Goal: Information Seeking & Learning: Learn about a topic

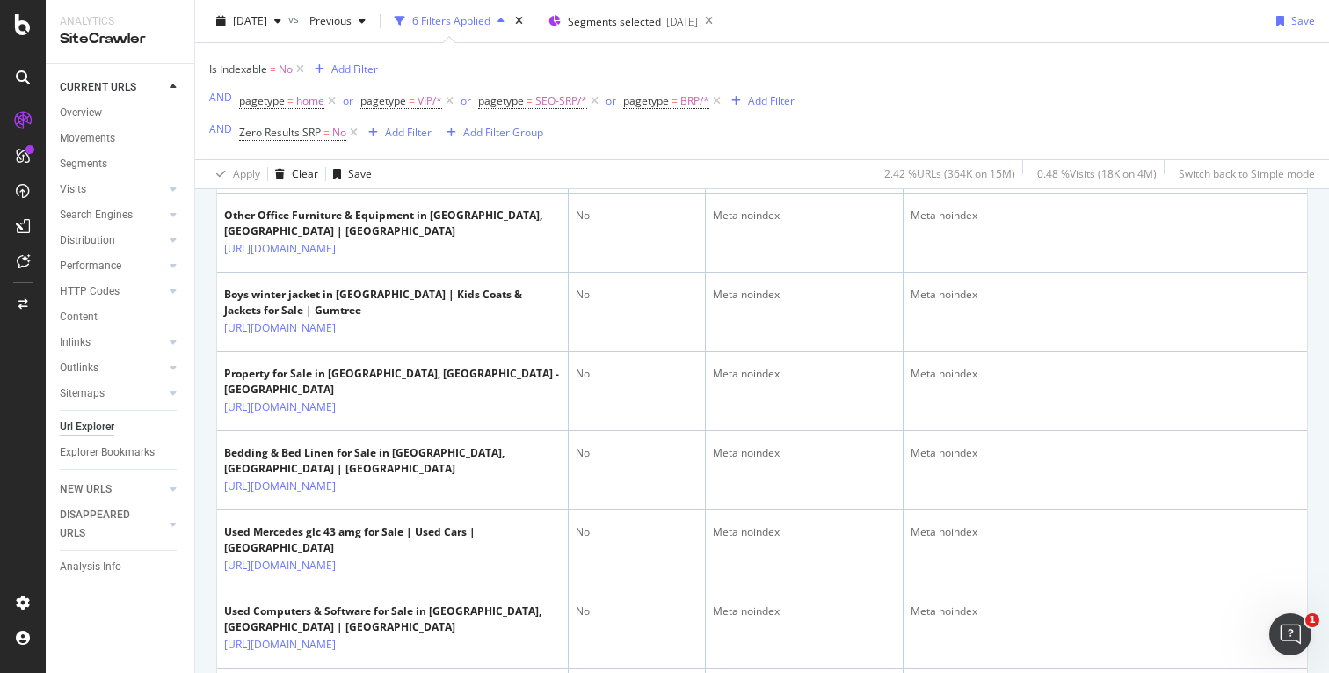
scroll to position [1269, 0]
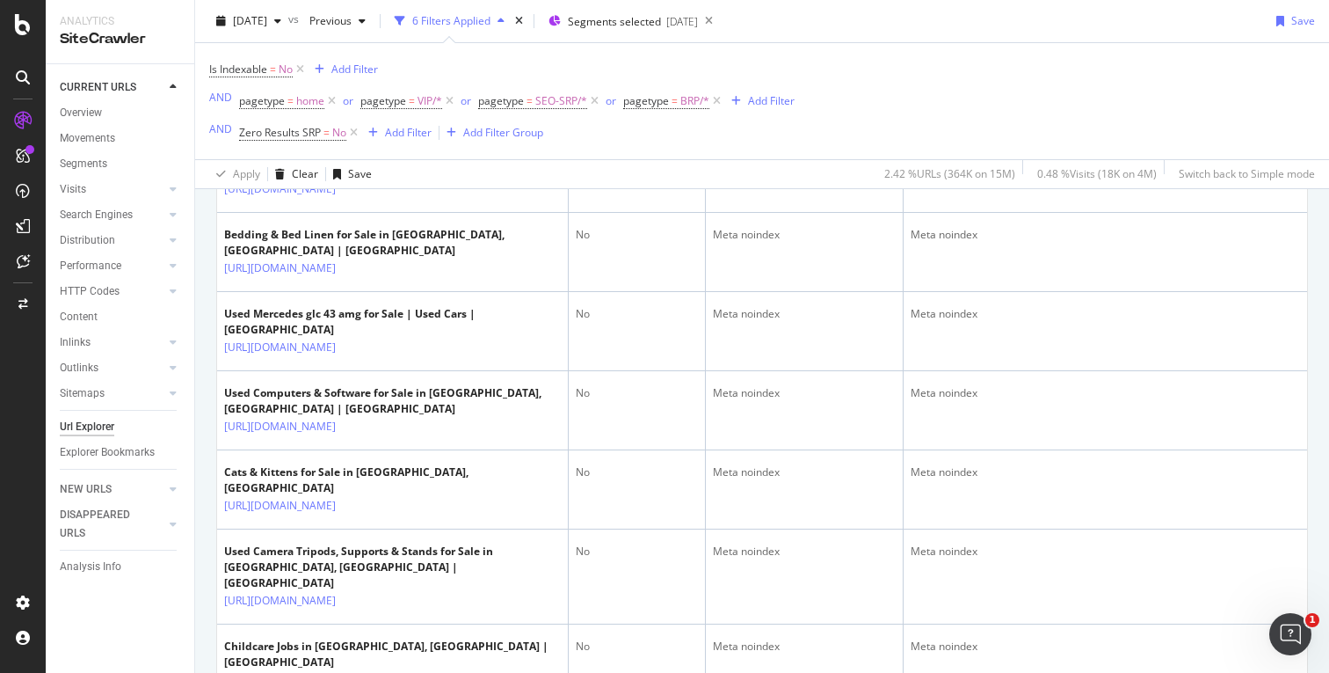
click at [862, 124] on div "Is Indexable = No Add Filter AND pagetype = home or pagetype = VIP/* or pagetyp…" at bounding box center [762, 101] width 1106 height 116
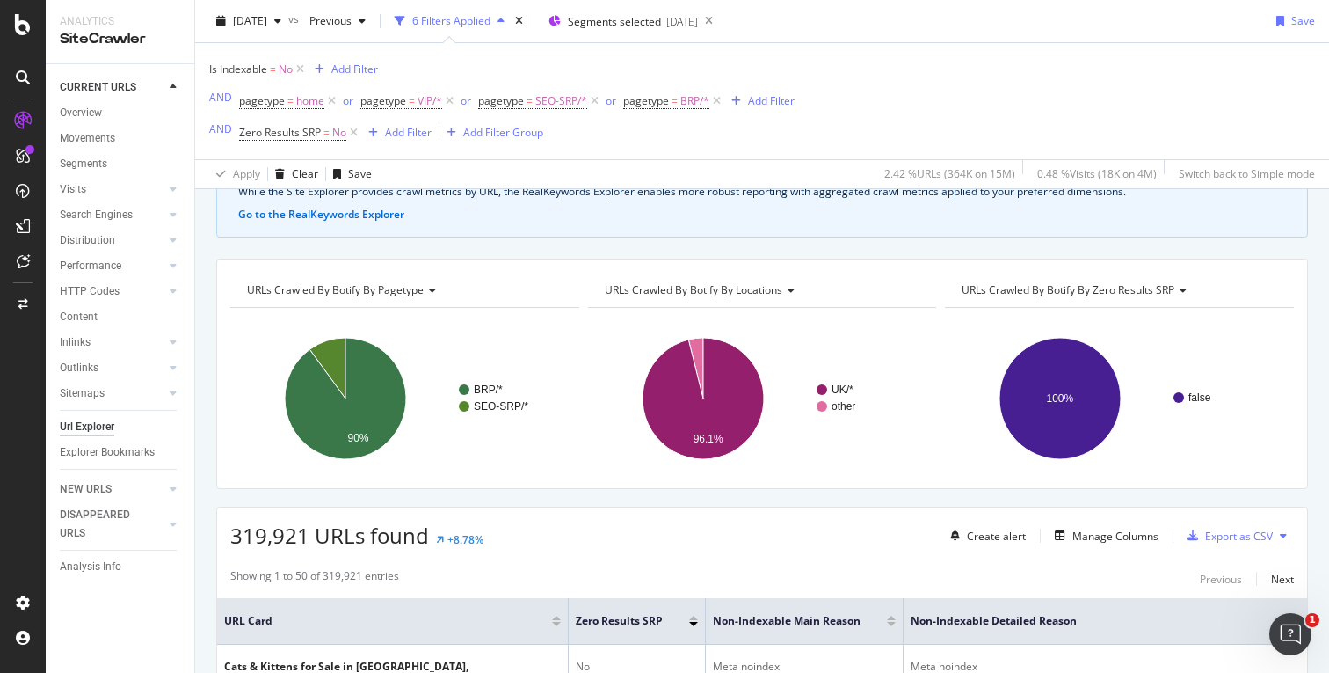
scroll to position [0, 0]
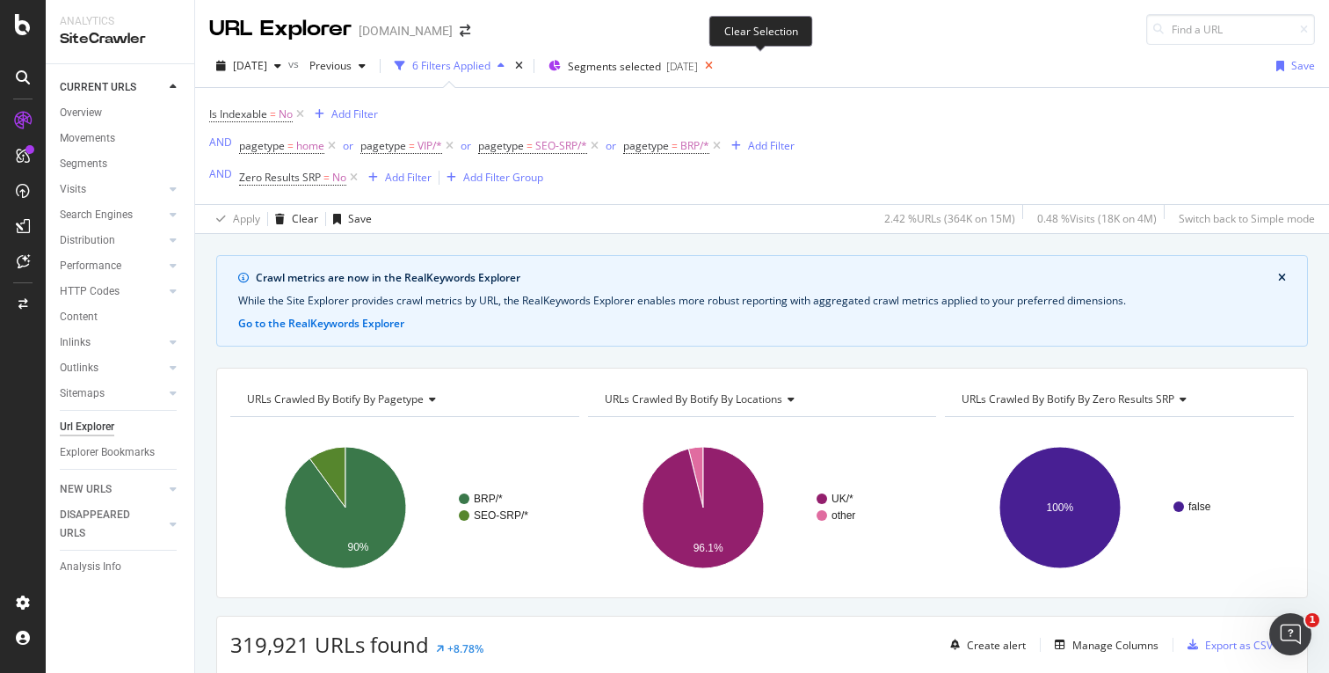
click at [720, 66] on icon at bounding box center [709, 66] width 22 height 25
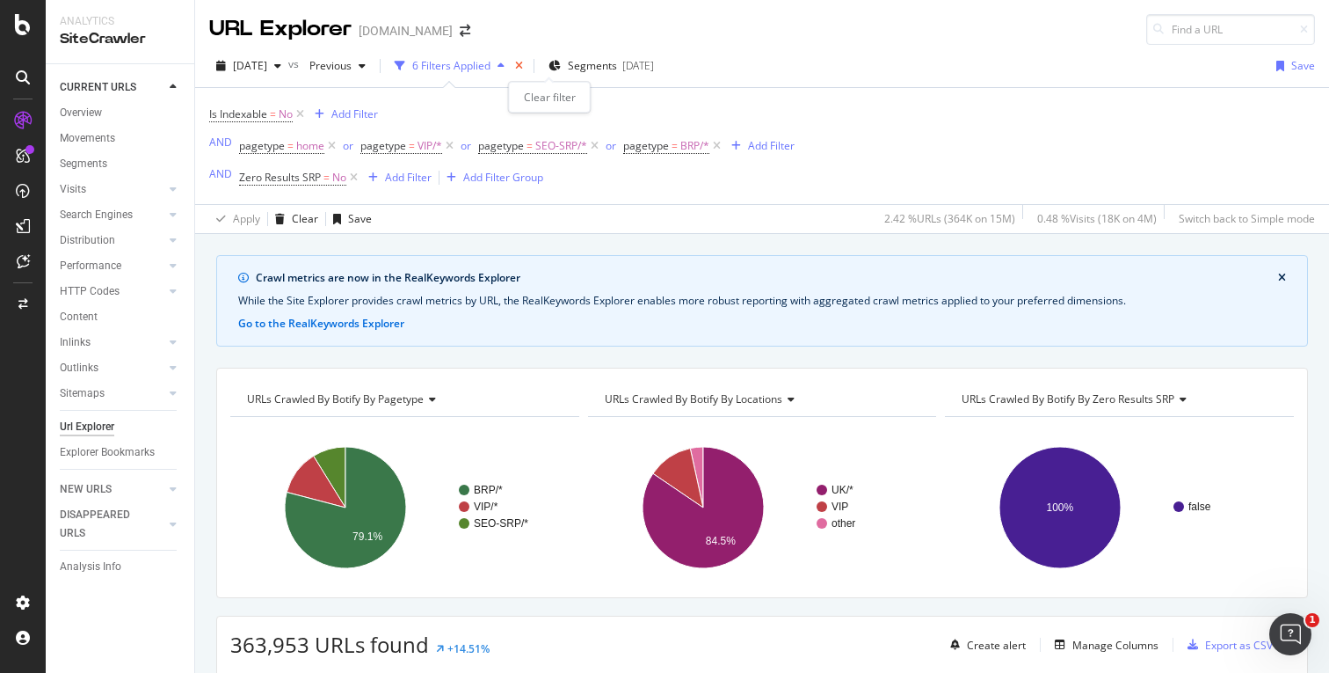
click at [523, 65] on icon "times" at bounding box center [519, 66] width 8 height 11
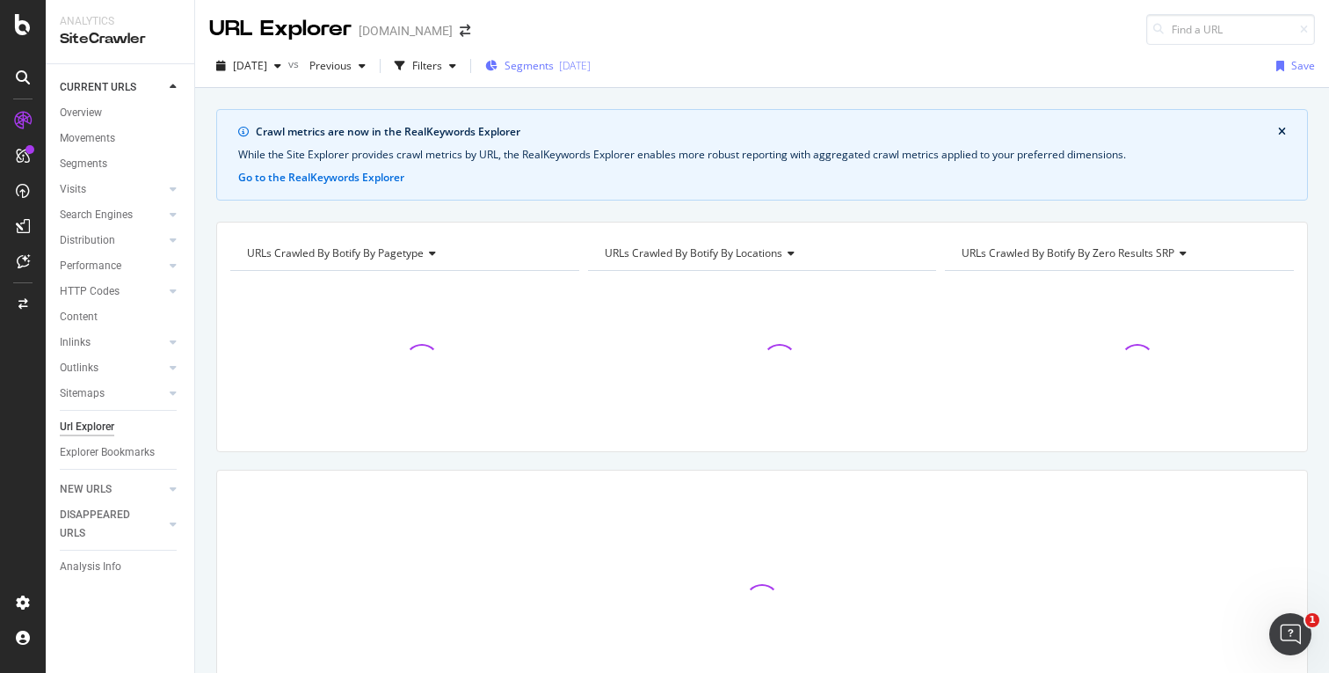
click at [591, 62] on div "[DATE]" at bounding box center [575, 65] width 32 height 15
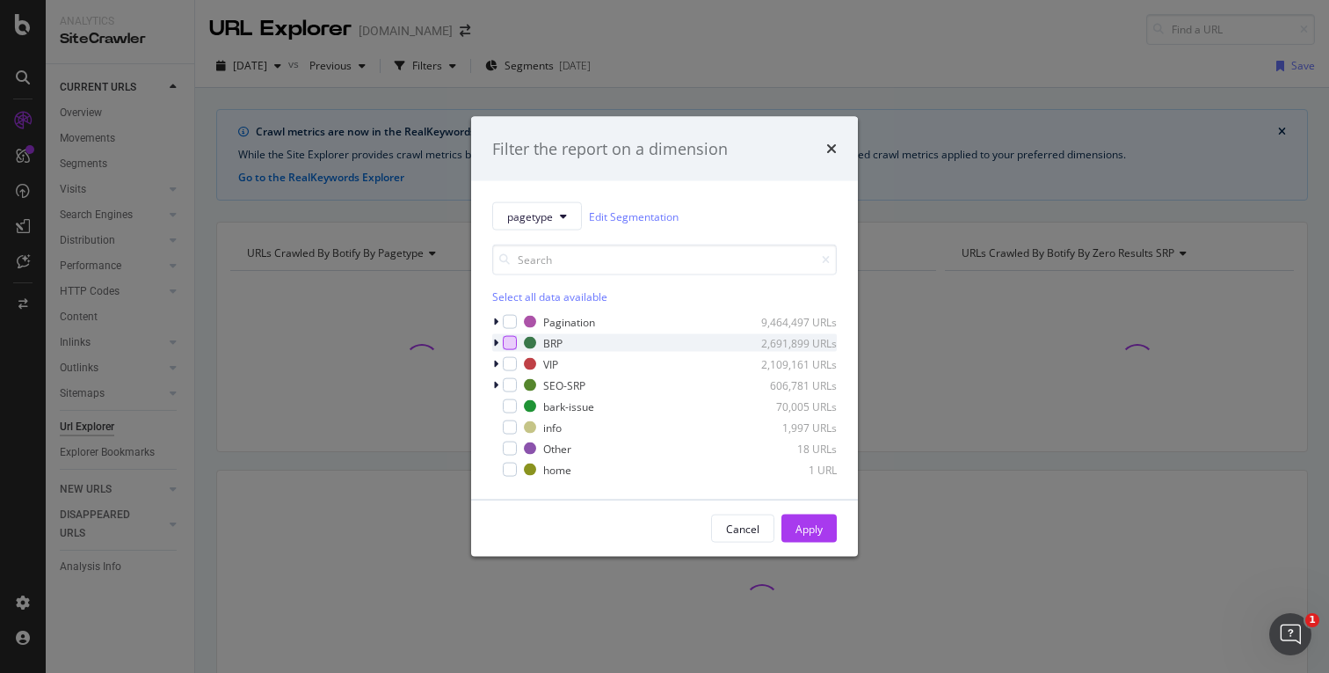
click at [508, 343] on div "modal" at bounding box center [510, 343] width 14 height 14
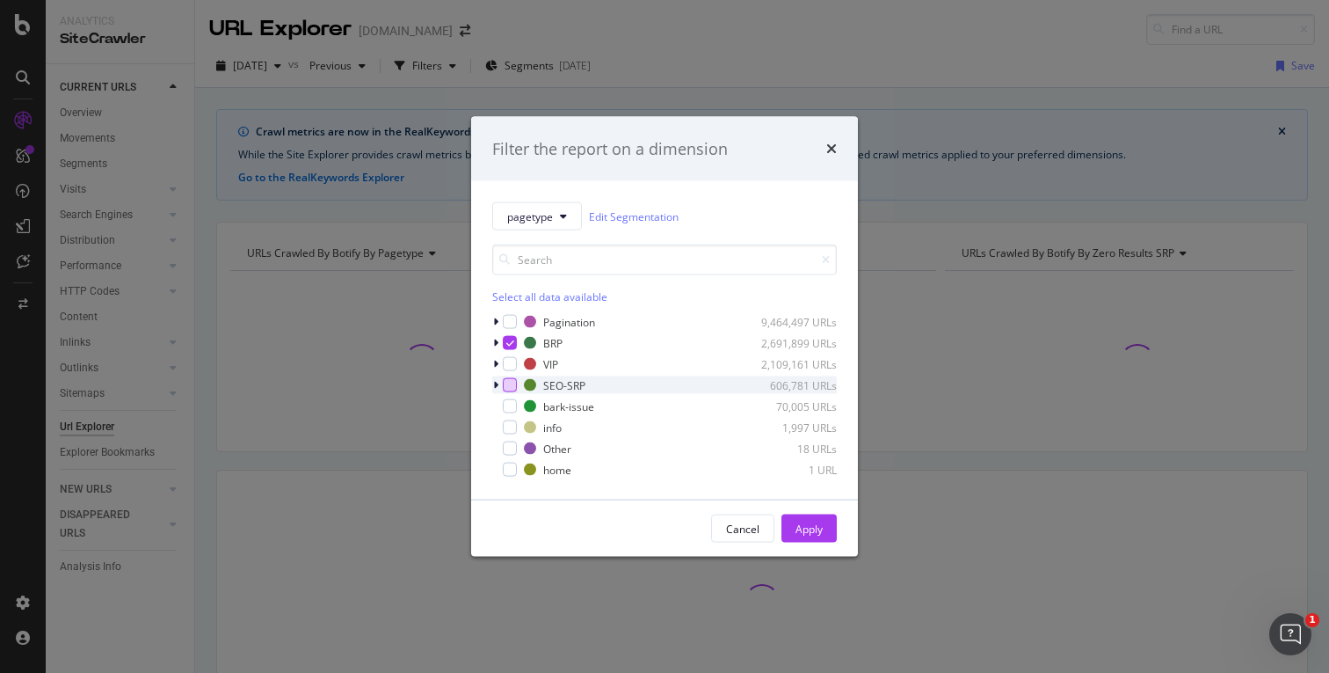
click at [511, 388] on div "modal" at bounding box center [510, 385] width 14 height 14
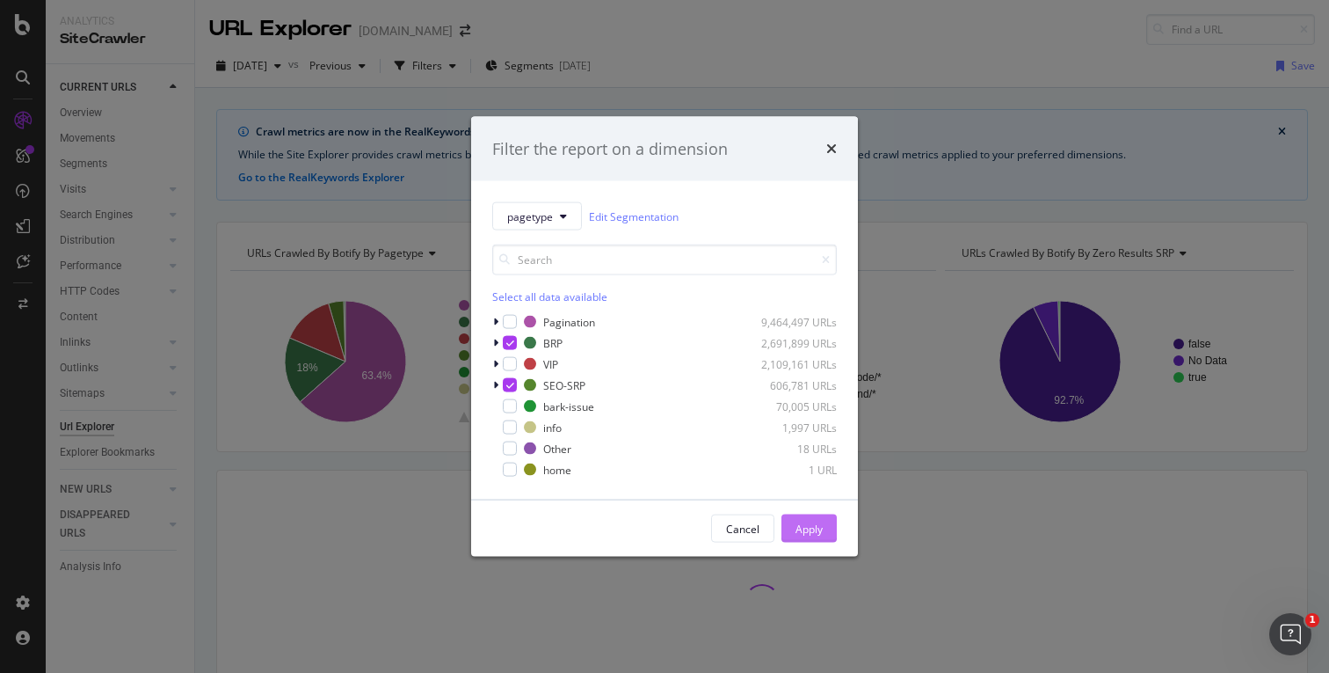
click at [809, 527] on div "Apply" at bounding box center [809, 527] width 27 height 15
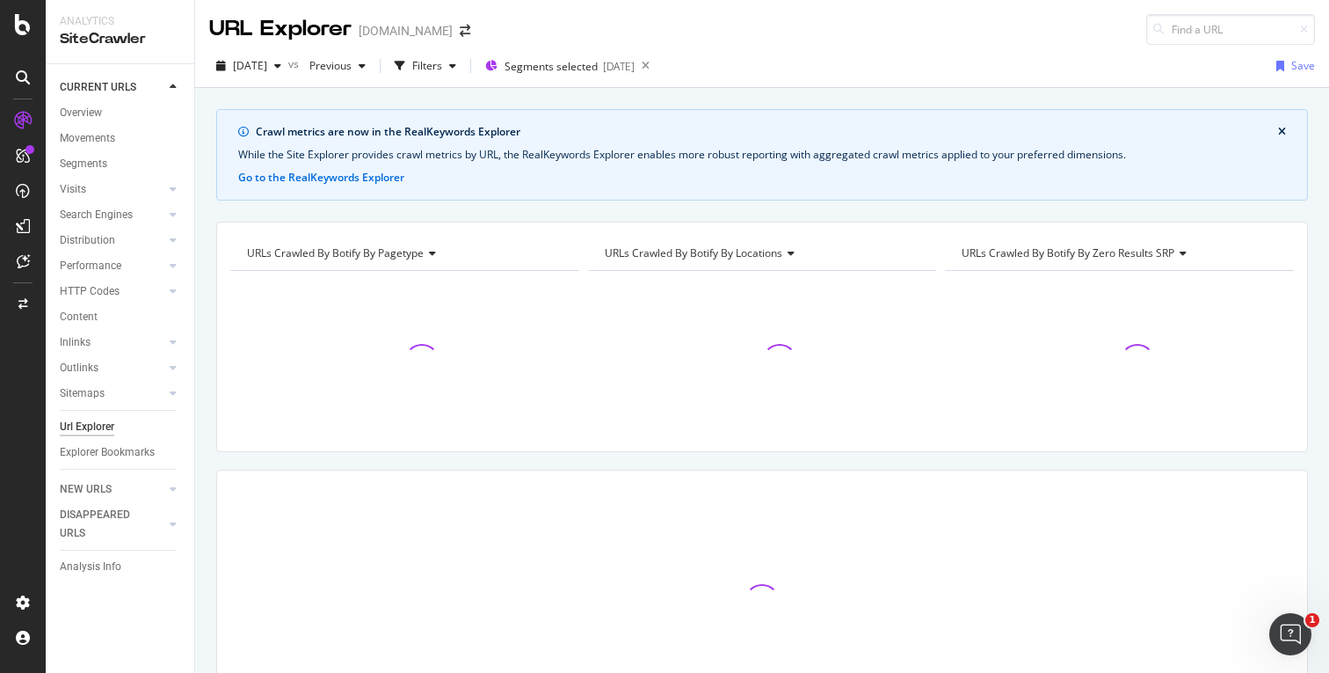
click at [908, 200] on div "Crawl metrics are now in the RealKeywords Explorer While the Site Explorer prov…" at bounding box center [762, 154] width 1092 height 91
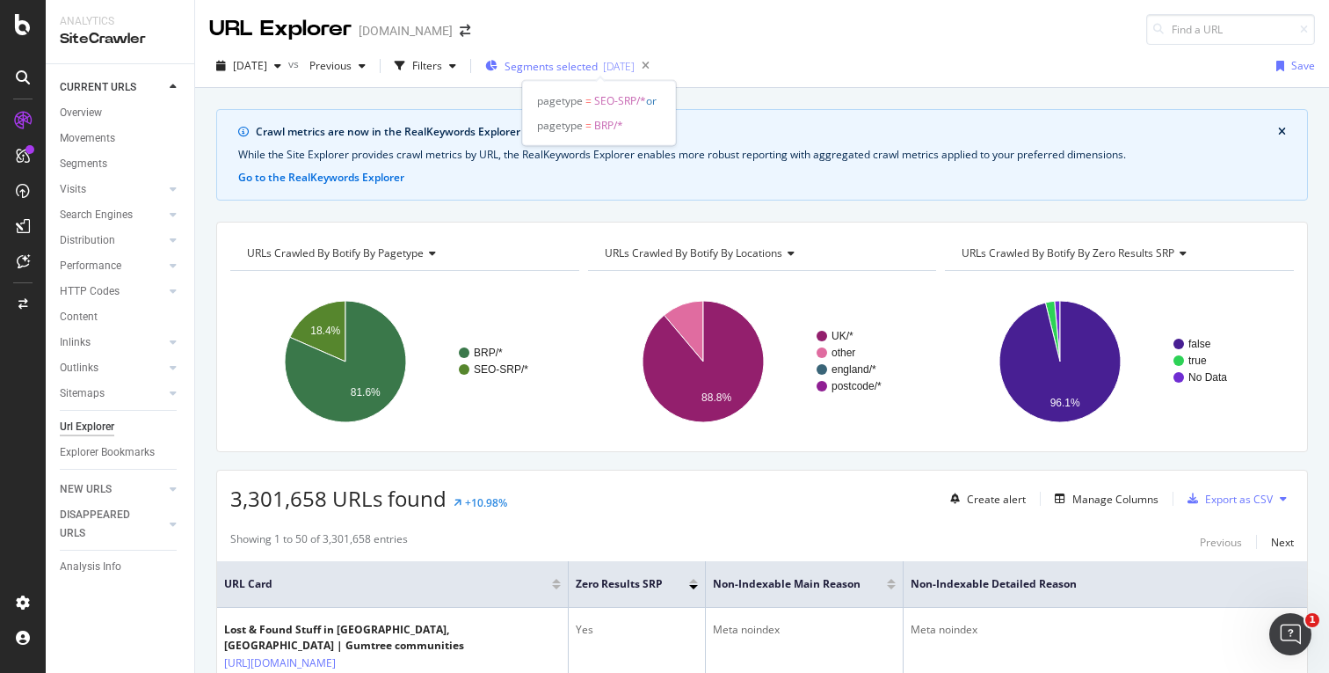
click at [635, 70] on div "[DATE]" at bounding box center [619, 66] width 32 height 15
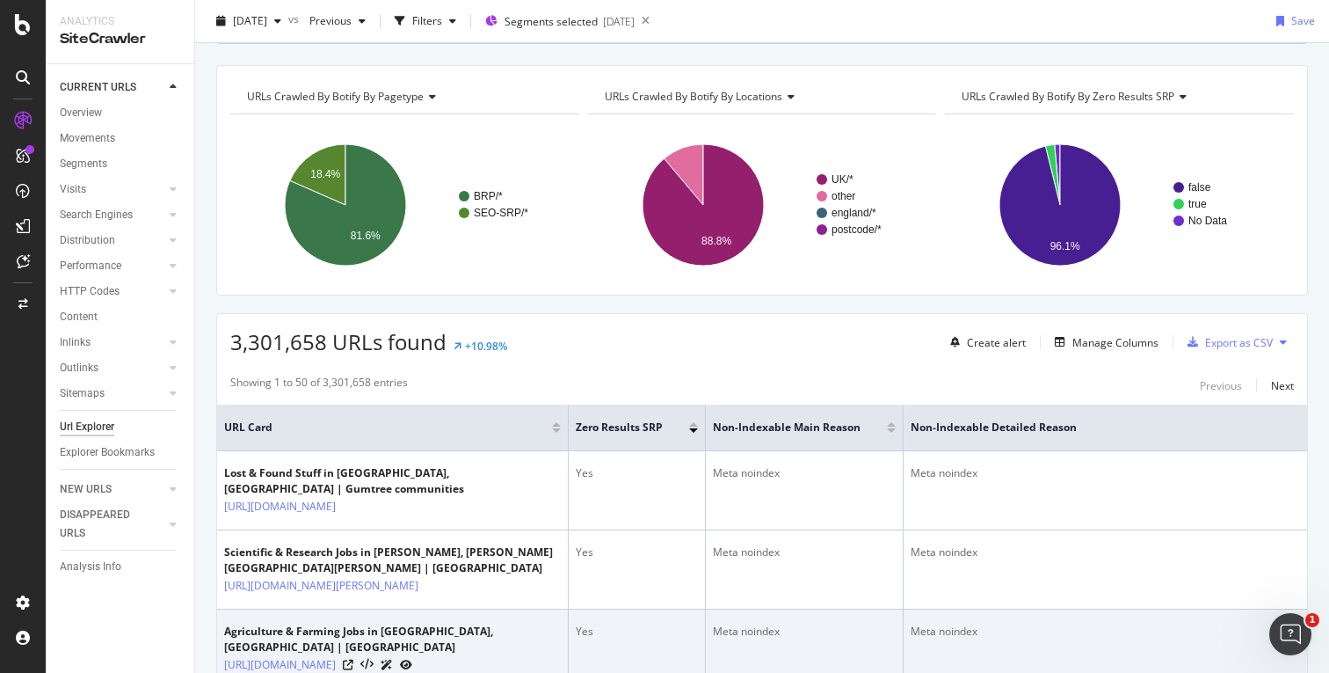
scroll to position [133, 0]
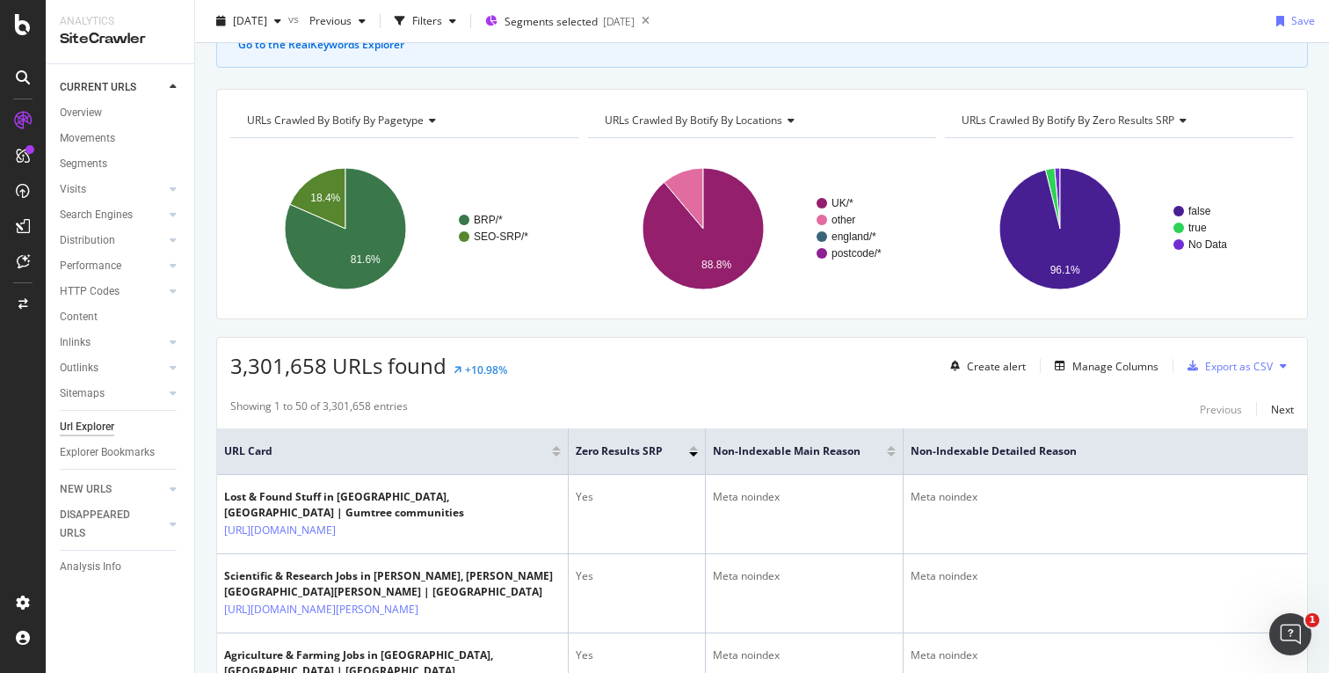
click at [789, 116] on icon at bounding box center [788, 120] width 12 height 11
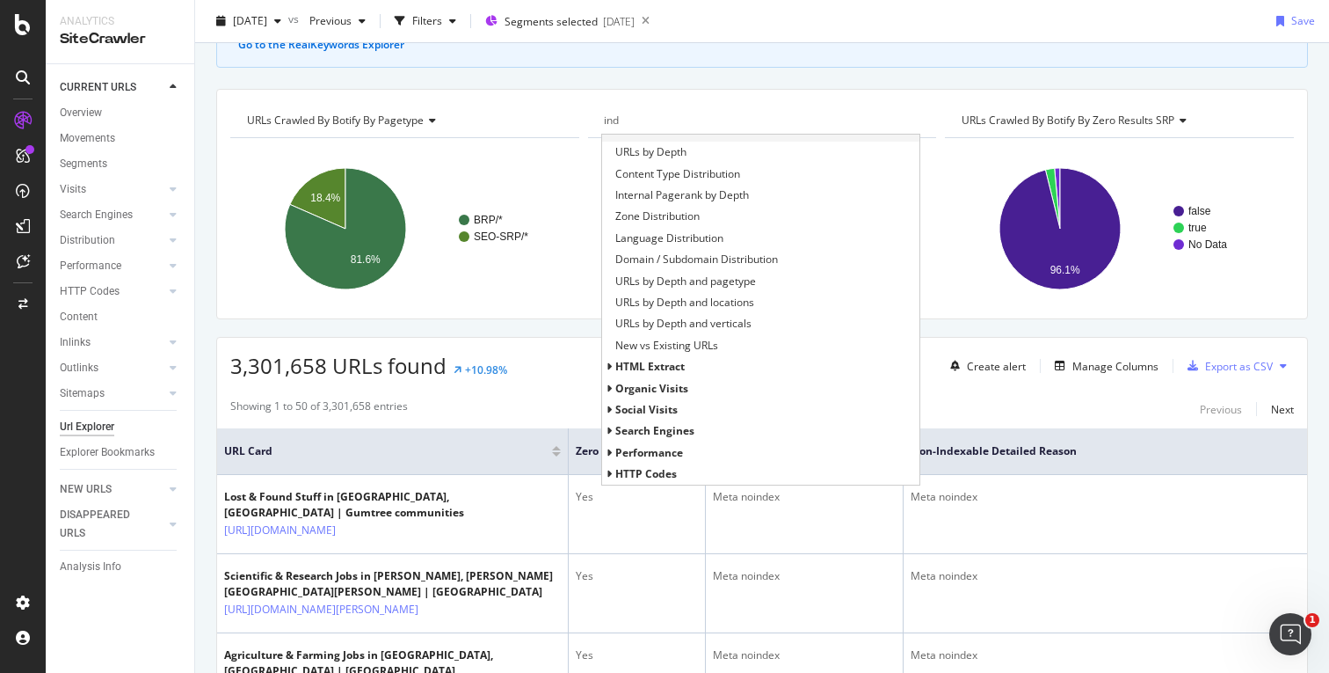
scroll to position [0, 0]
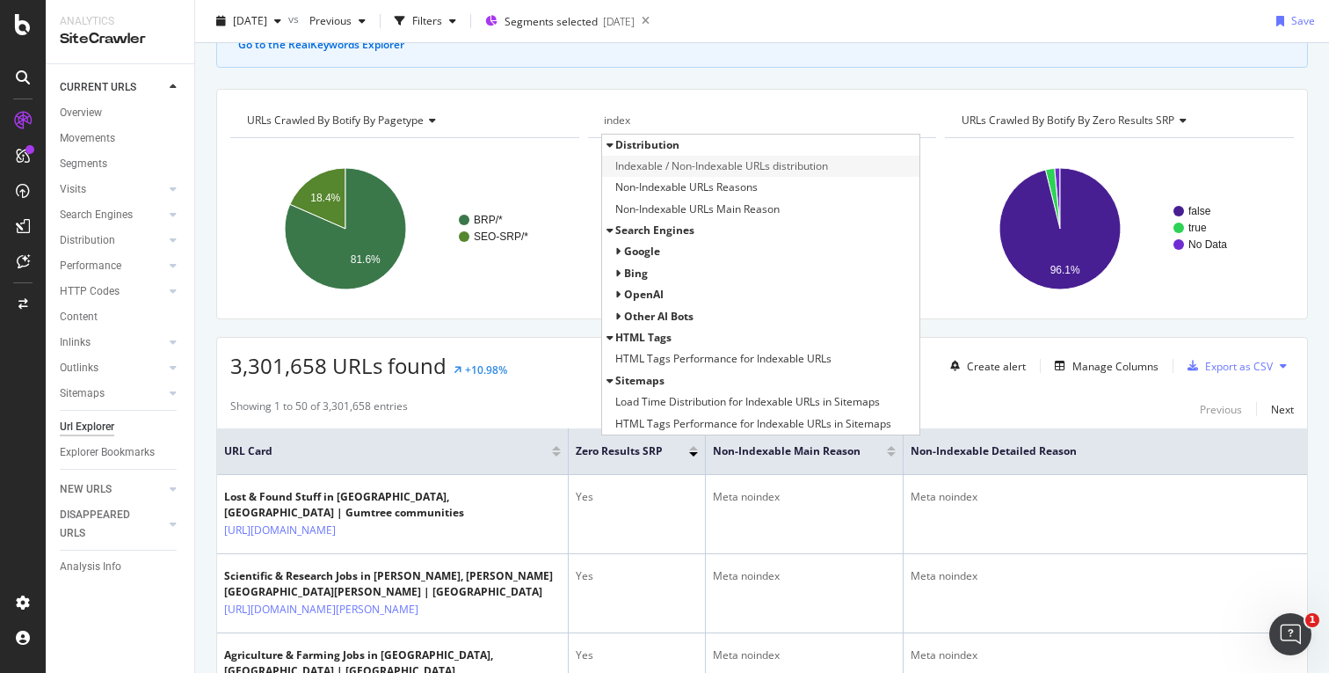
type input "index"
click at [776, 171] on span "Indexable / Non-Indexable URLs distribution" at bounding box center [721, 166] width 213 height 18
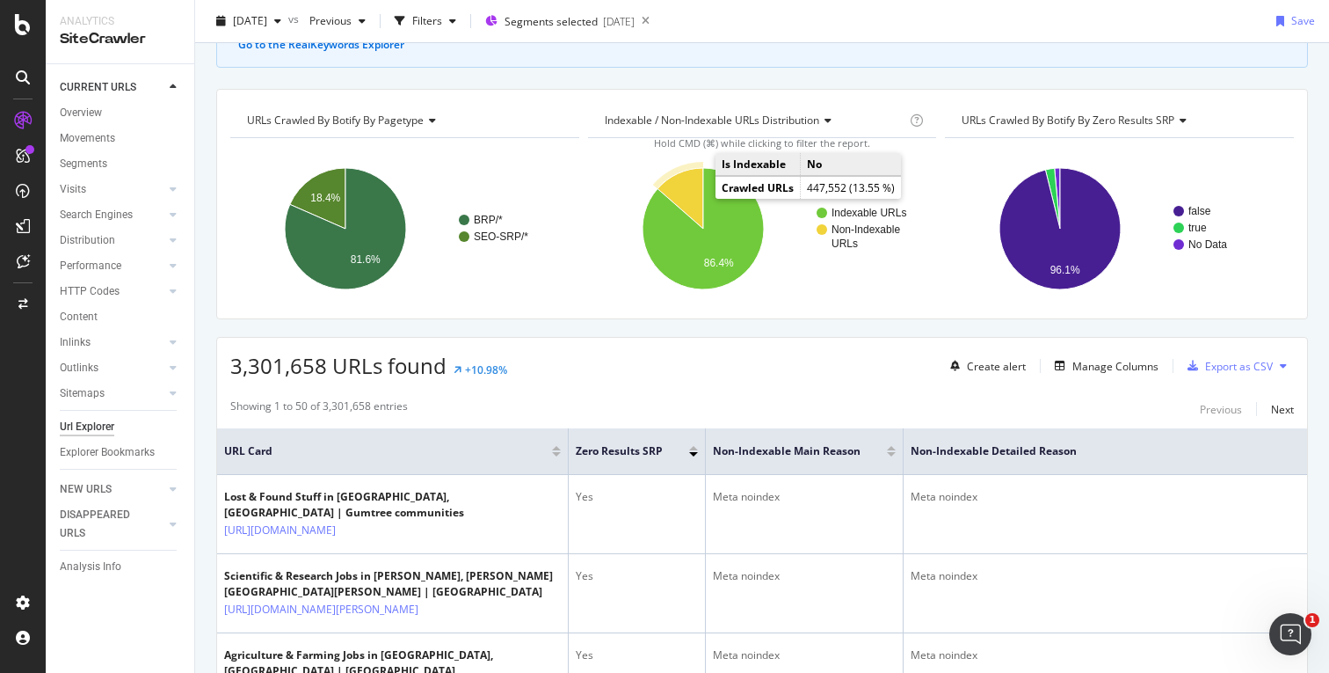
click at [687, 193] on icon "A chart." at bounding box center [681, 198] width 46 height 61
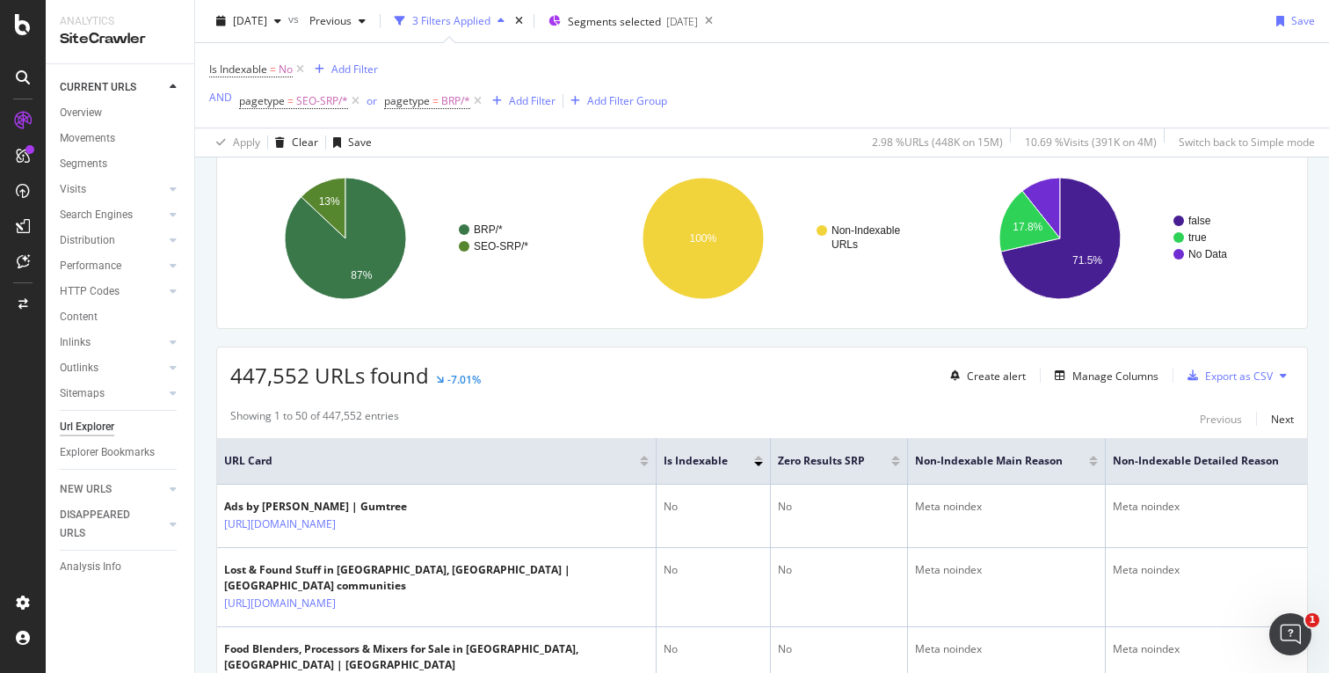
scroll to position [248, 0]
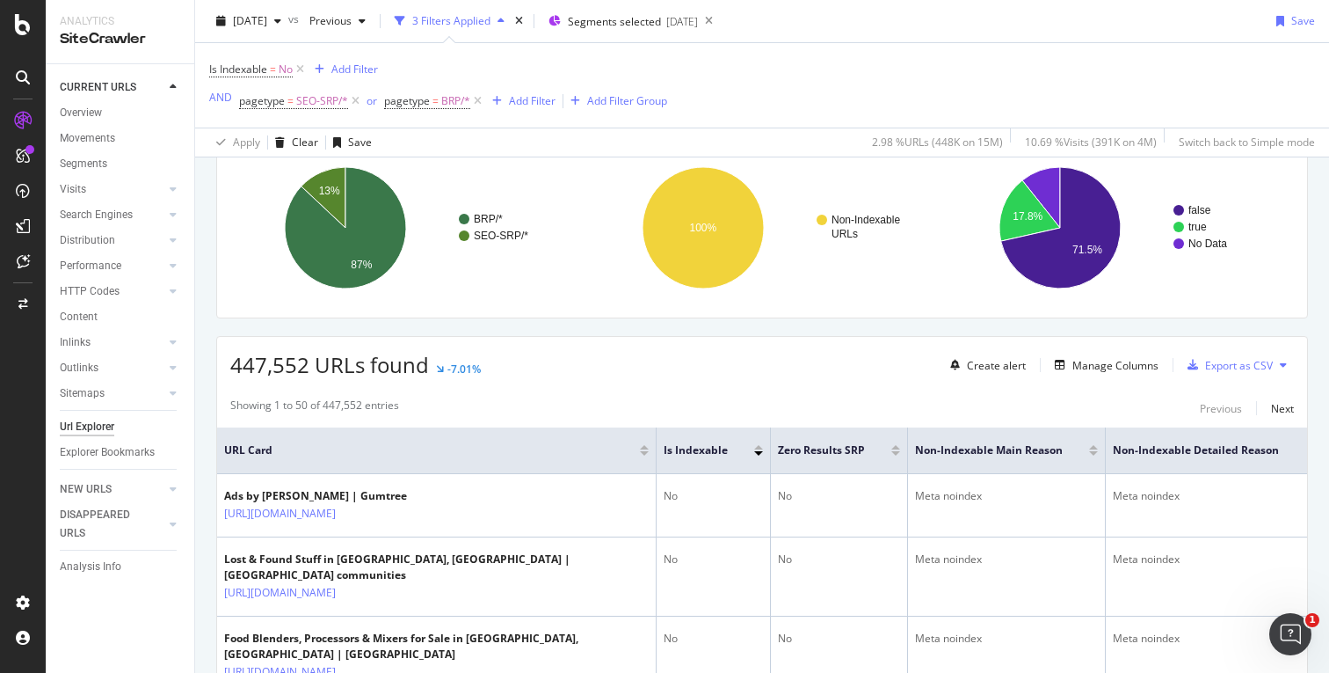
click at [739, 377] on div "447,552 URLs found -7.01% Create alert Manage Columns Export as CSV" at bounding box center [762, 358] width 1090 height 43
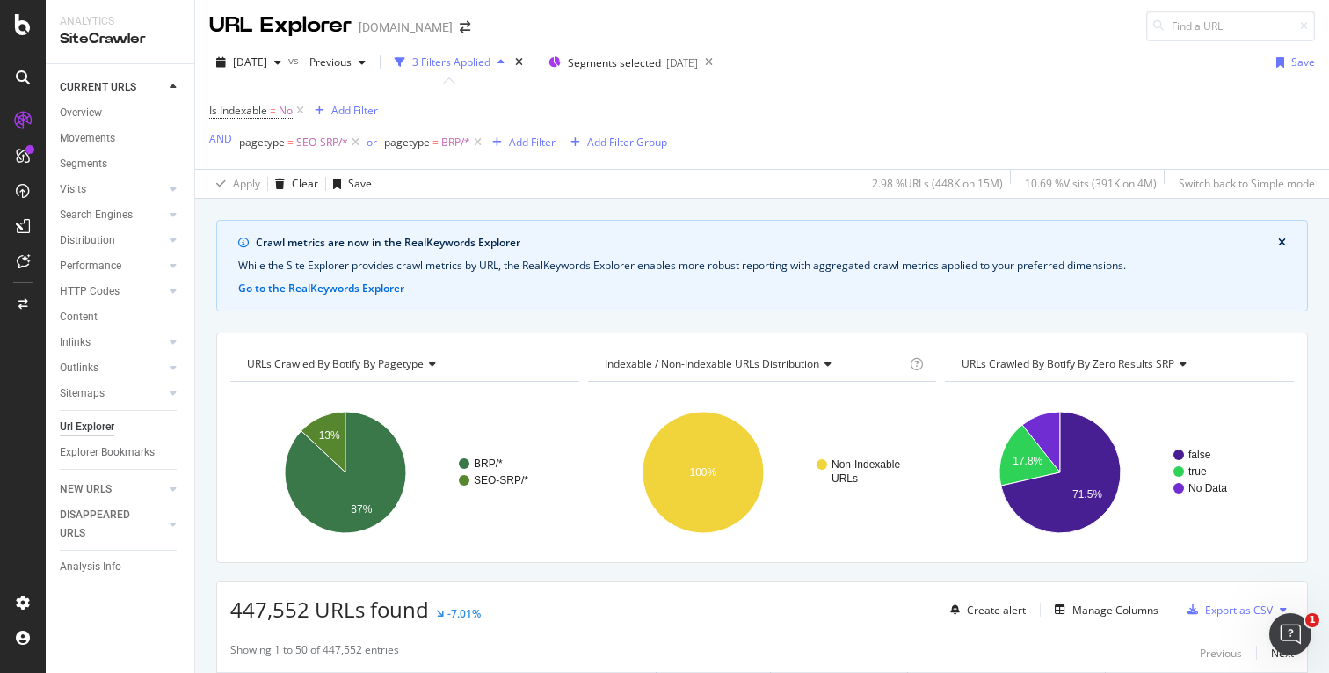
scroll to position [0, 0]
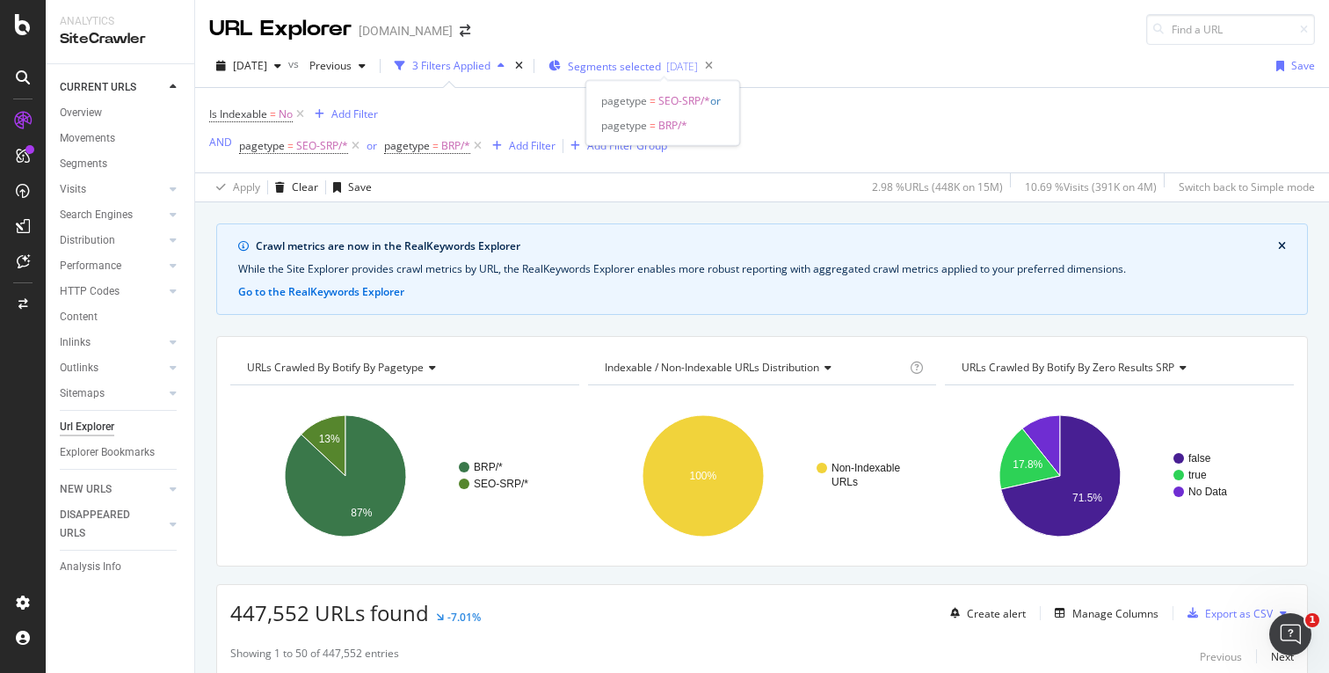
click at [661, 60] on span "Segments selected" at bounding box center [614, 66] width 93 height 15
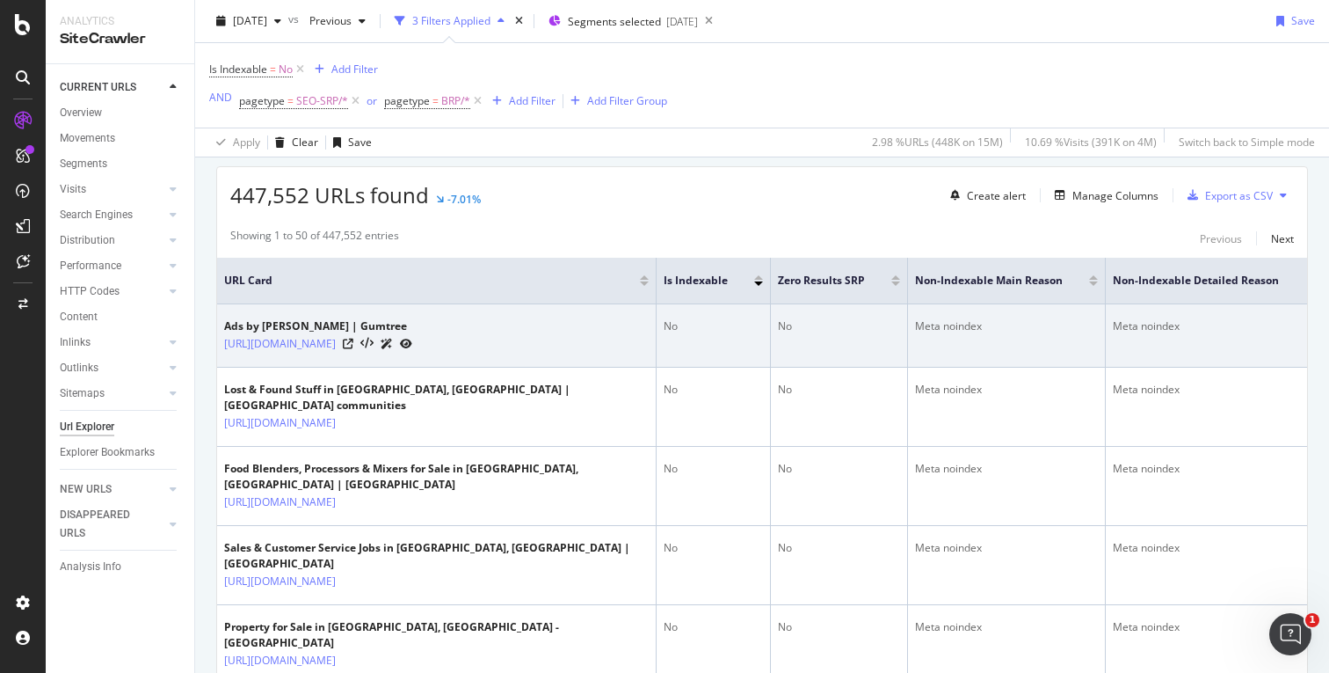
scroll to position [430, 0]
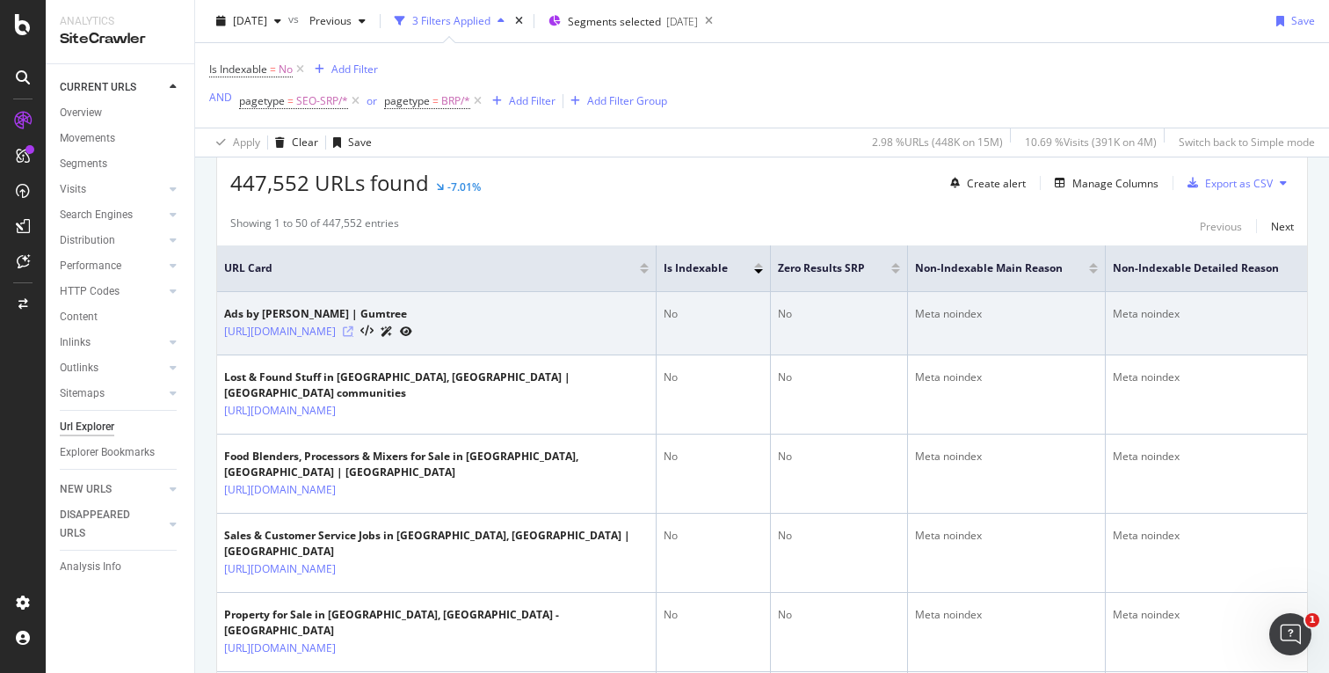
click at [353, 331] on icon at bounding box center [348, 331] width 11 height 11
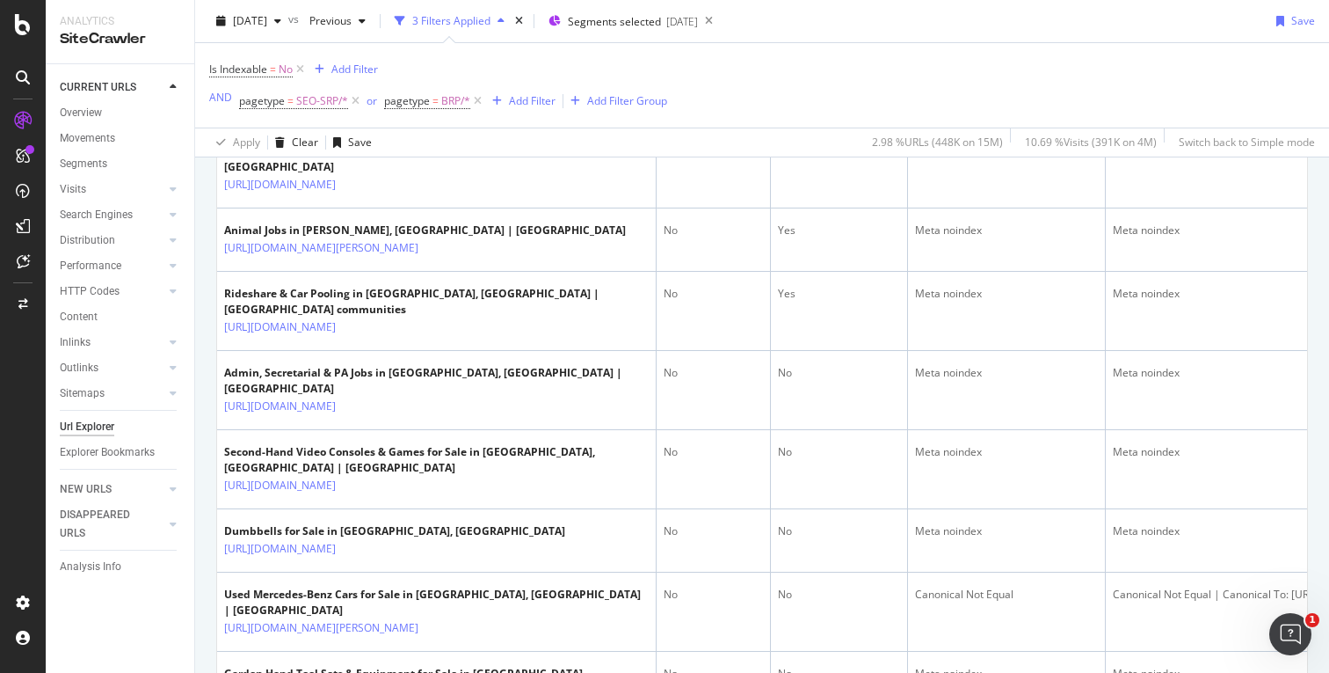
scroll to position [1386, 0]
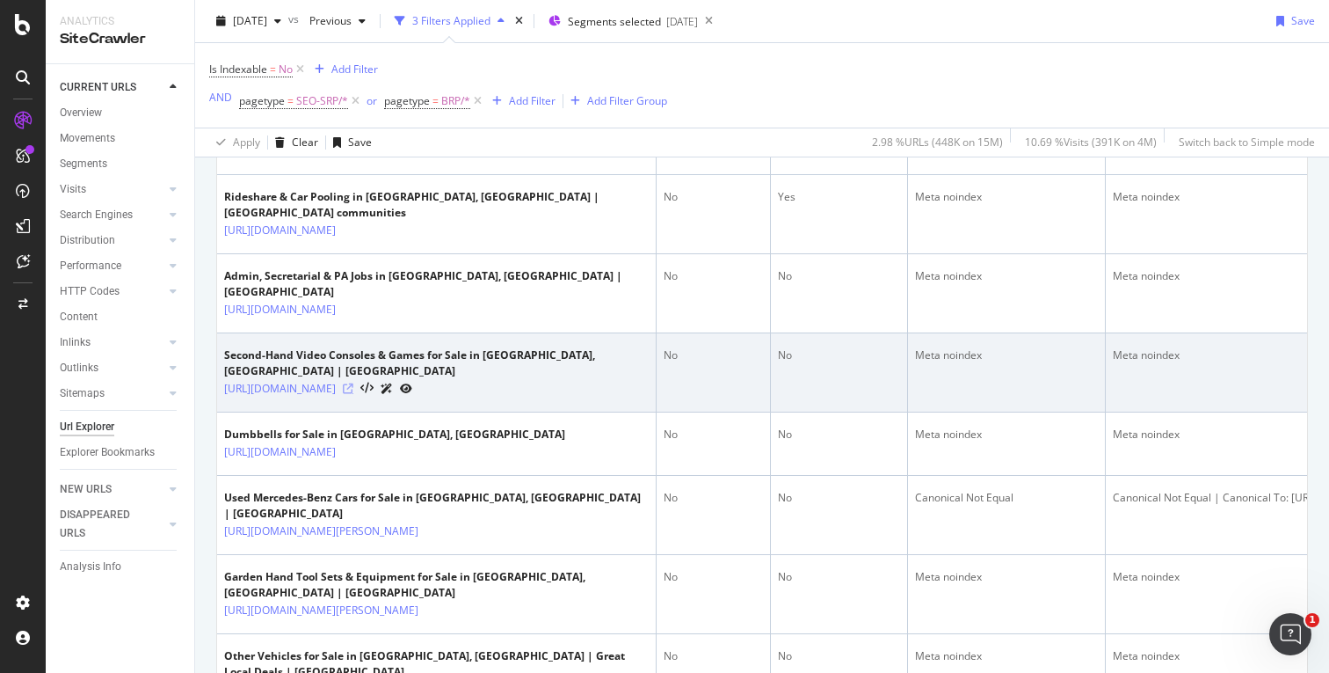
click at [353, 383] on icon at bounding box center [348, 388] width 11 height 11
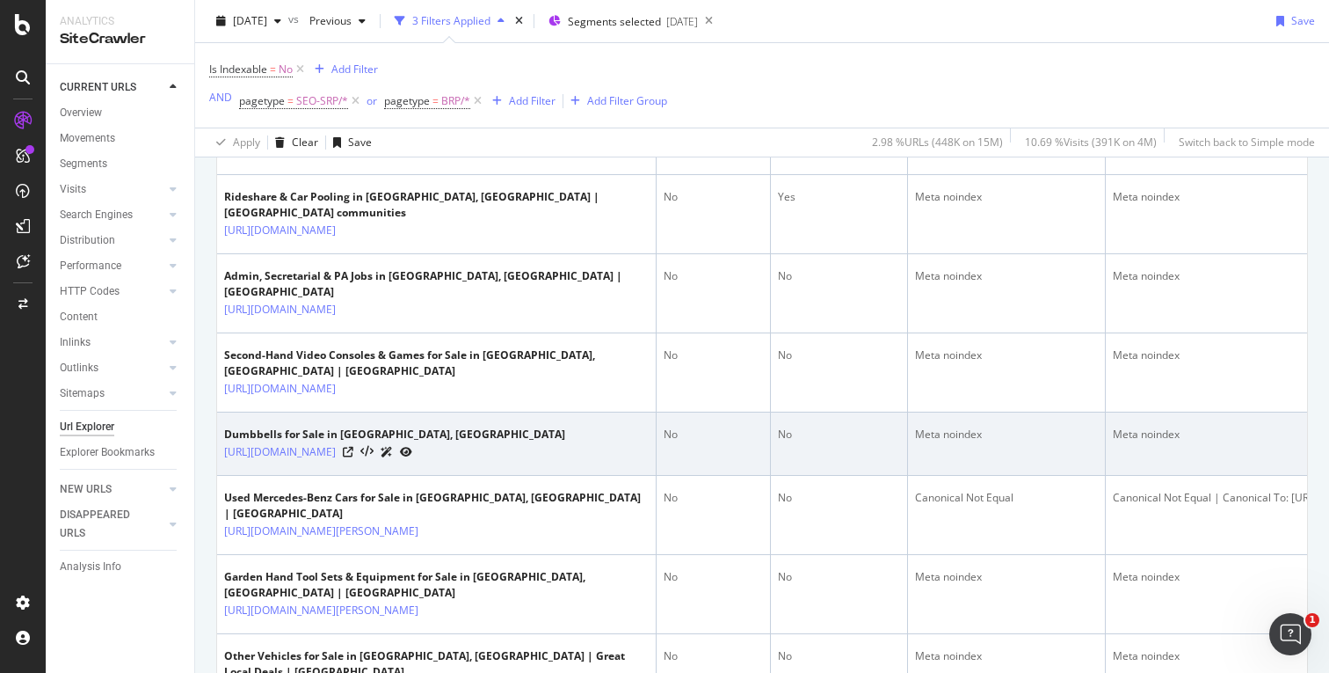
scroll to position [1390, 0]
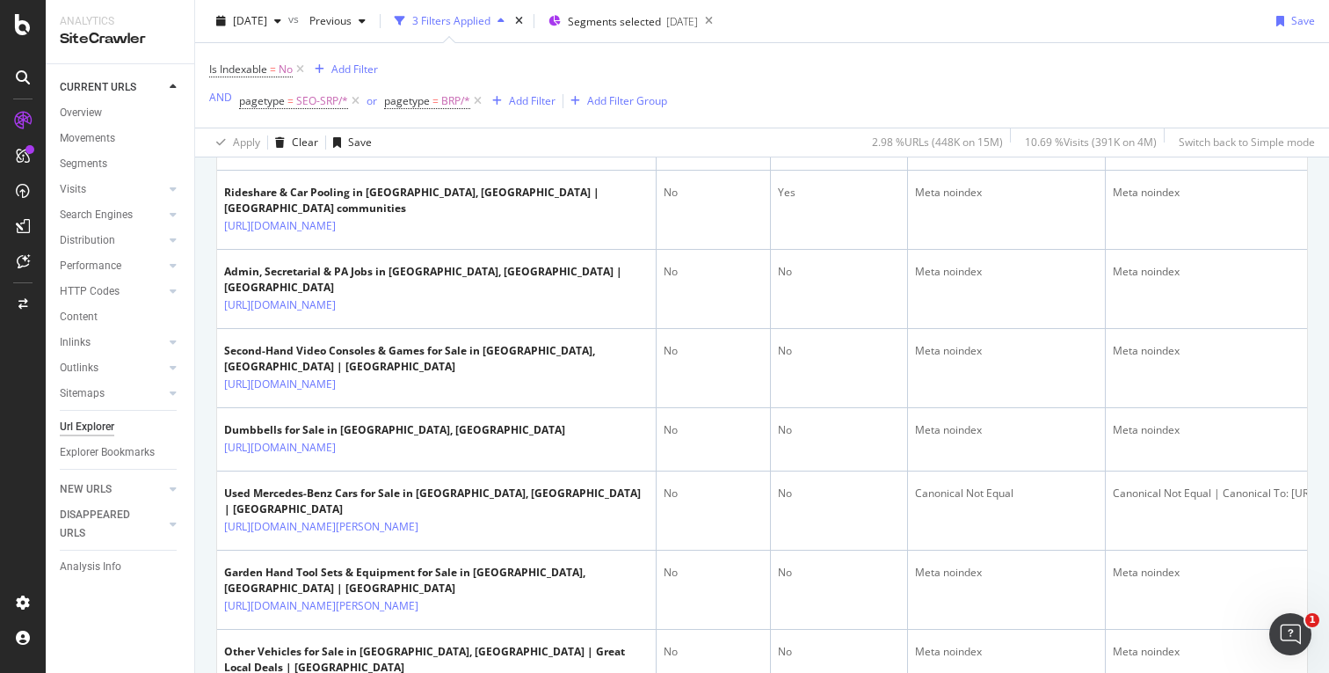
click at [826, 55] on div "Is Indexable = No Add Filter AND pagetype = SEO-SRP/* or pagetype = BRP/* Add F…" at bounding box center [762, 85] width 1106 height 84
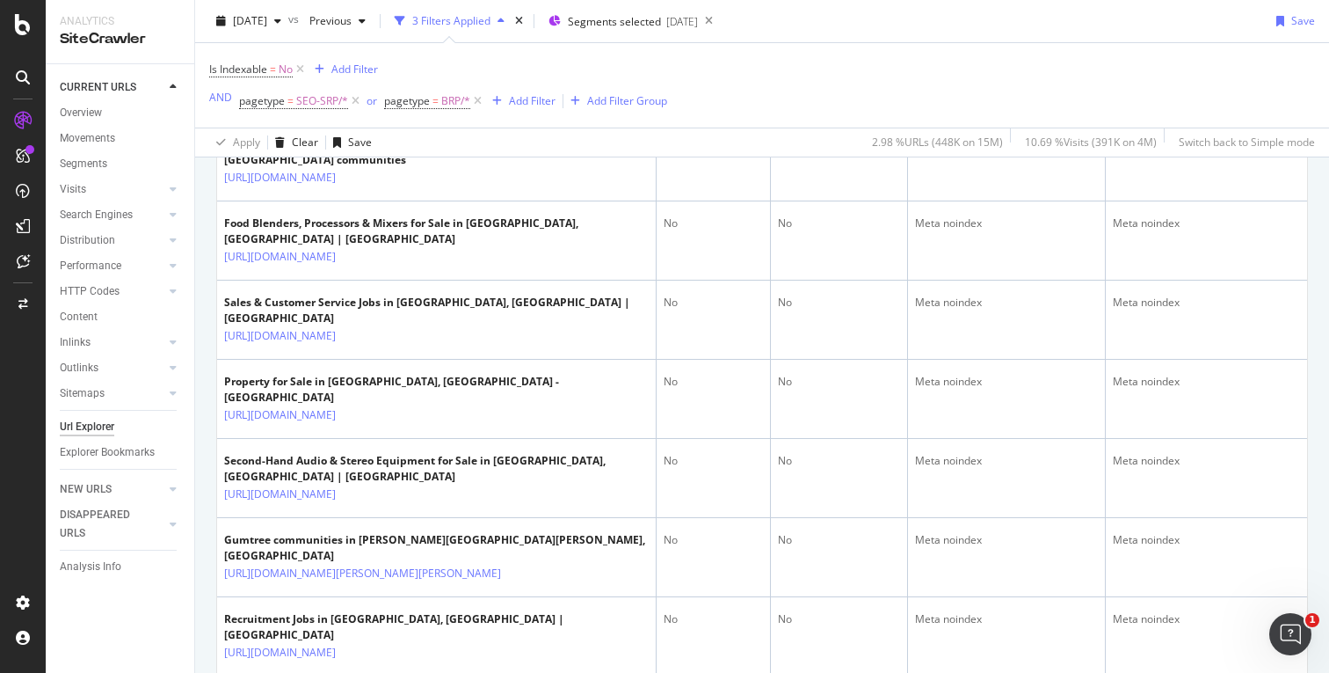
scroll to position [671, 0]
